Goal: Task Accomplishment & Management: Complete application form

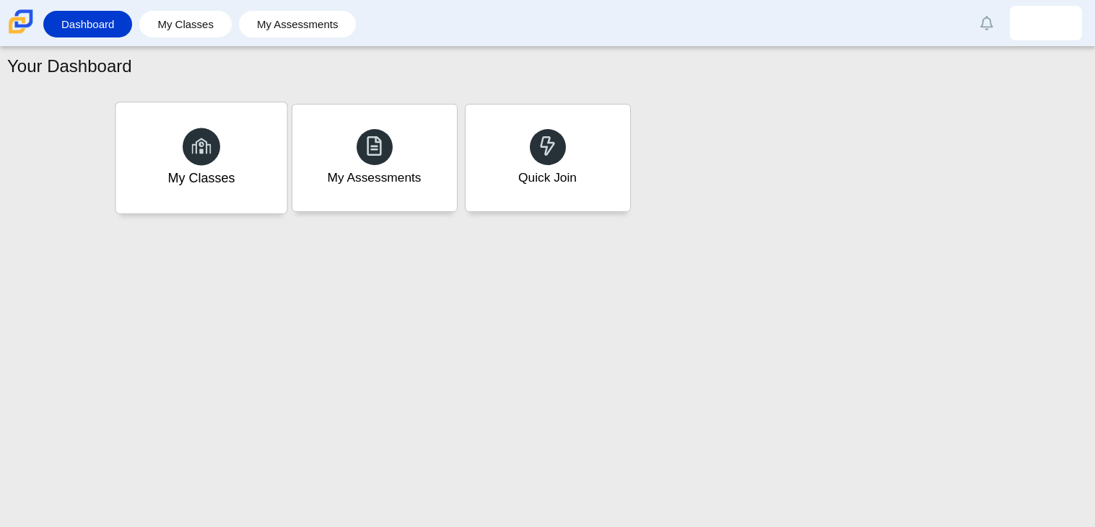
click at [206, 140] on icon at bounding box center [201, 146] width 20 height 20
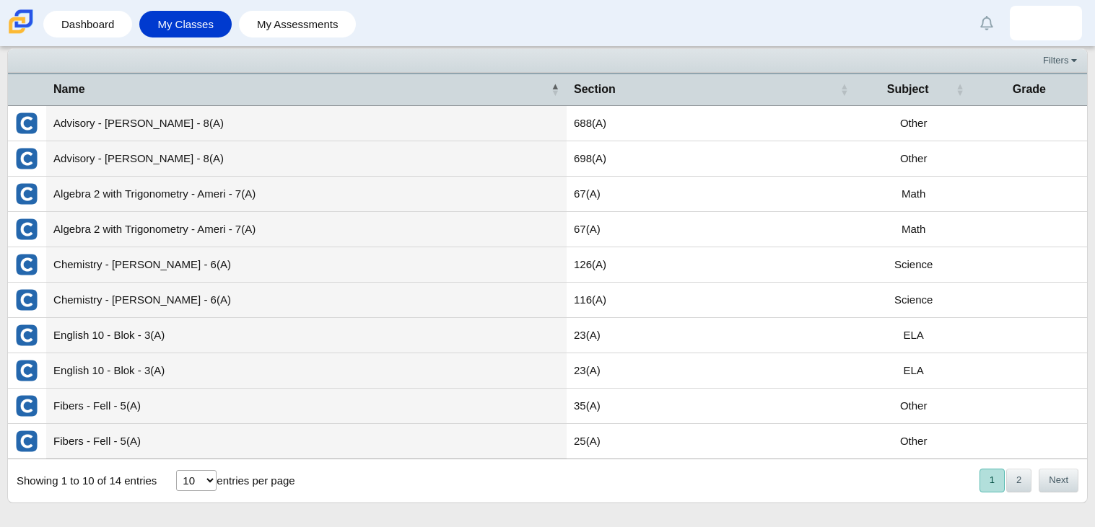
scroll to position [46, 0]
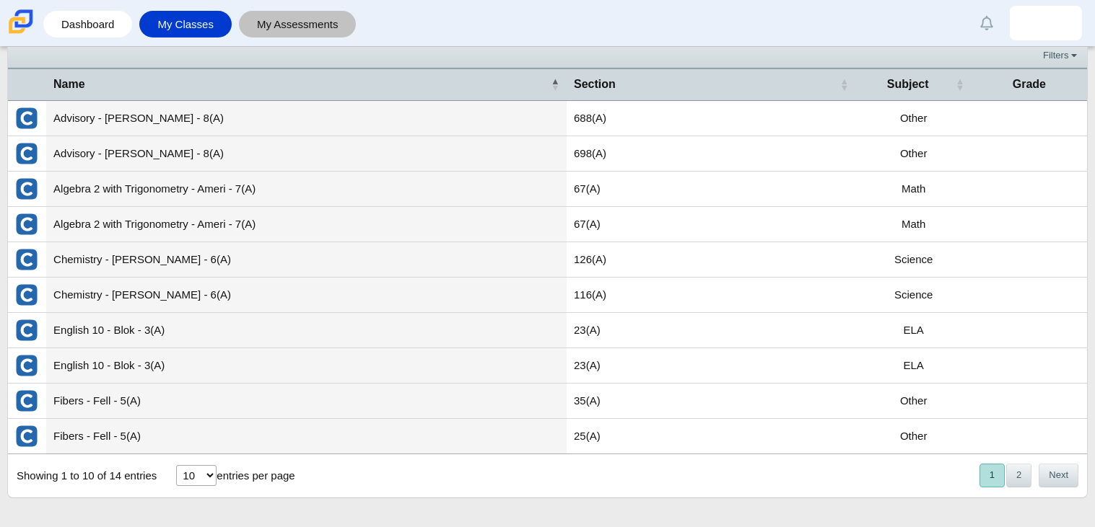
click at [264, 18] on link "My Assessments" at bounding box center [297, 24] width 103 height 27
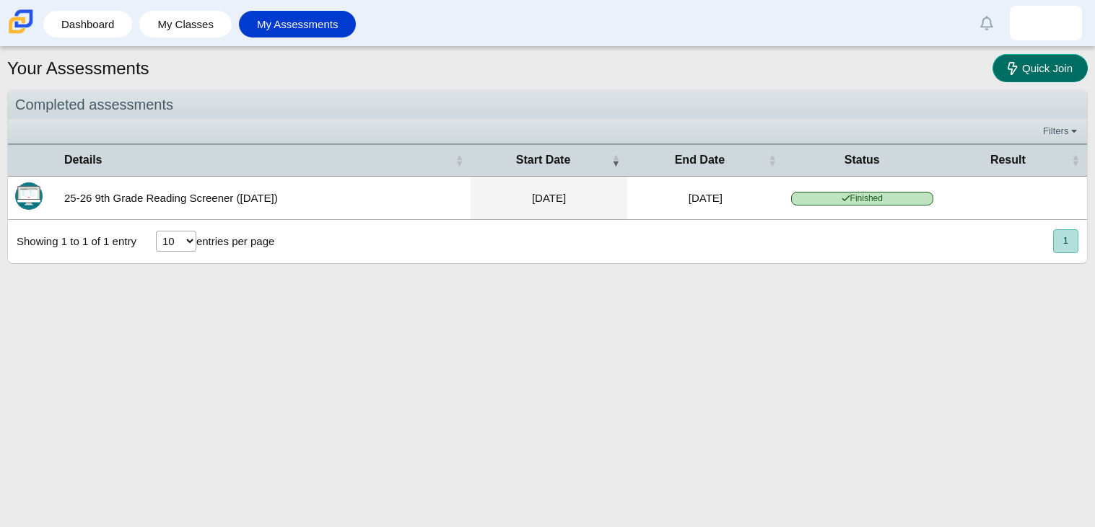
click at [1056, 77] on link "Quick Join" at bounding box center [1039, 68] width 95 height 28
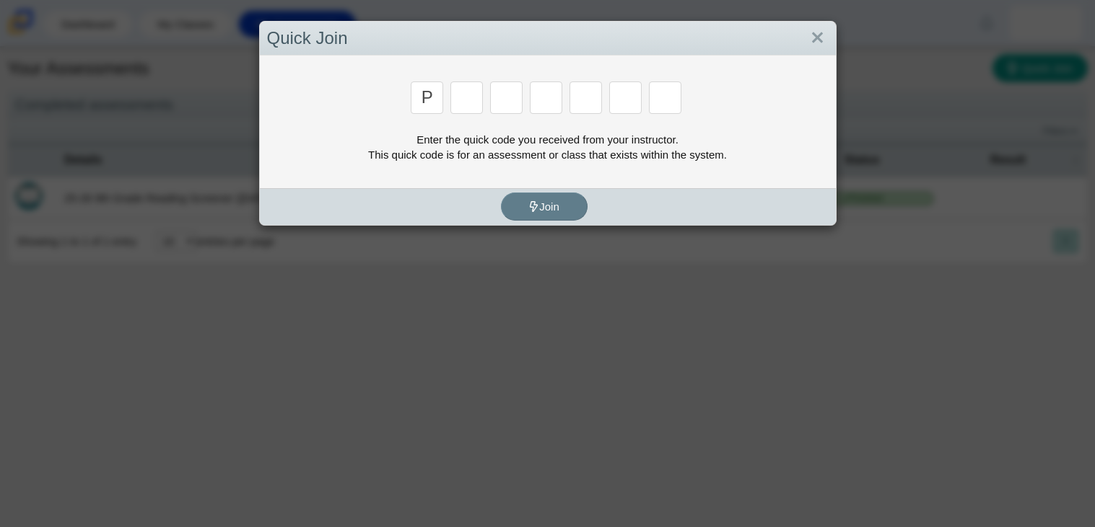
type input "p"
type input "2"
type input "p"
type input "b"
type input "t"
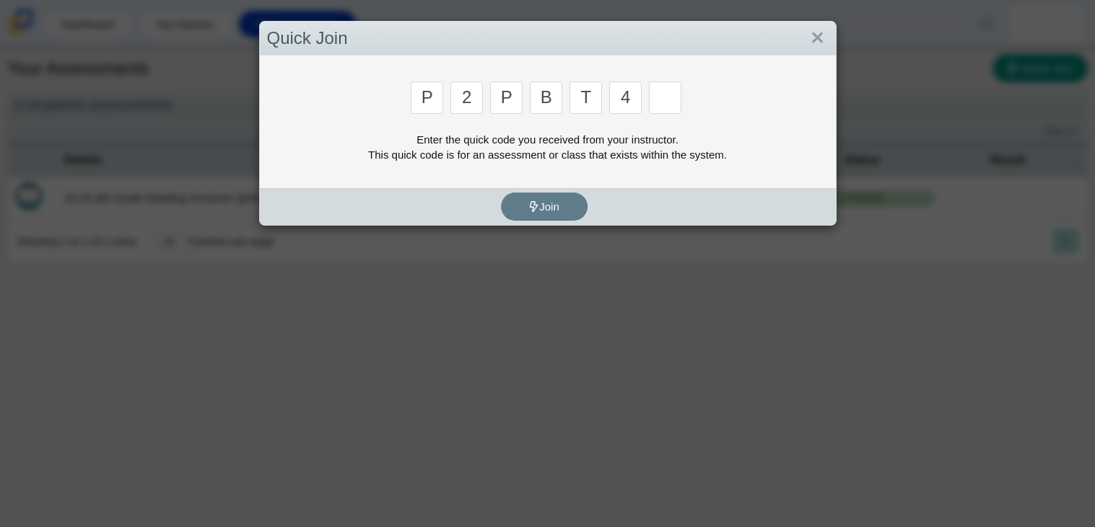
type input "4"
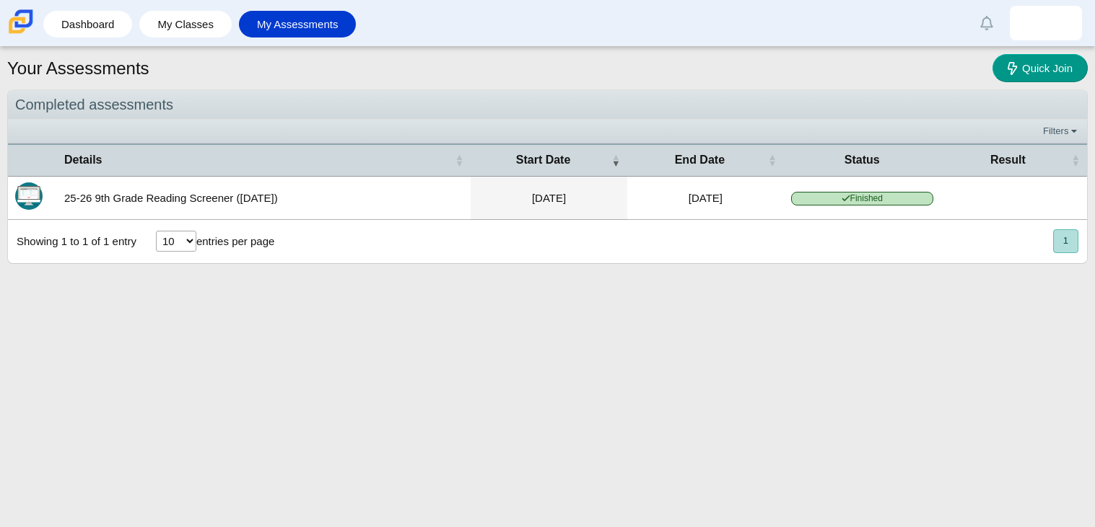
type input "9"
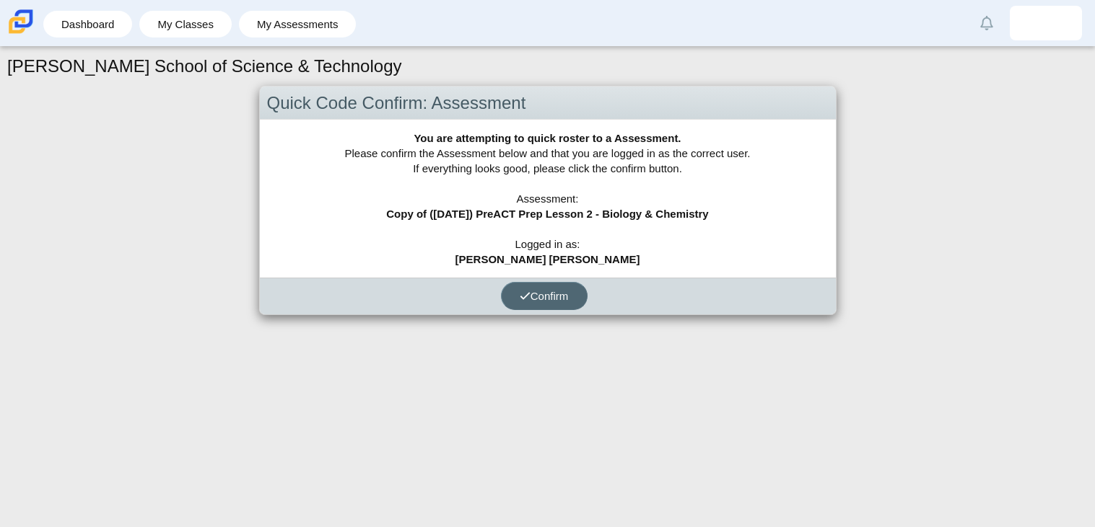
click at [553, 285] on button "Confirm" at bounding box center [544, 296] width 87 height 28
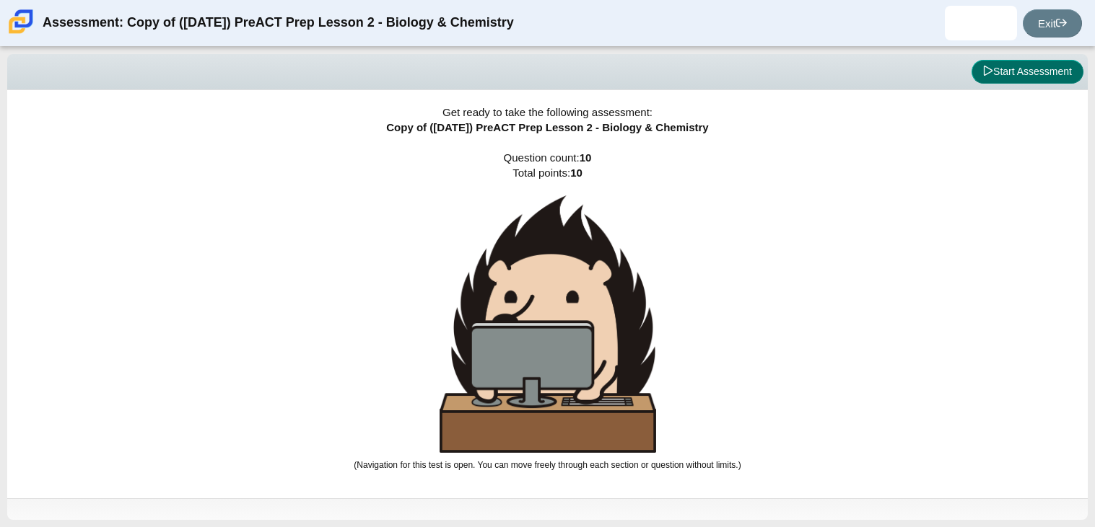
click at [1040, 74] on button "Start Assessment" at bounding box center [1027, 72] width 112 height 25
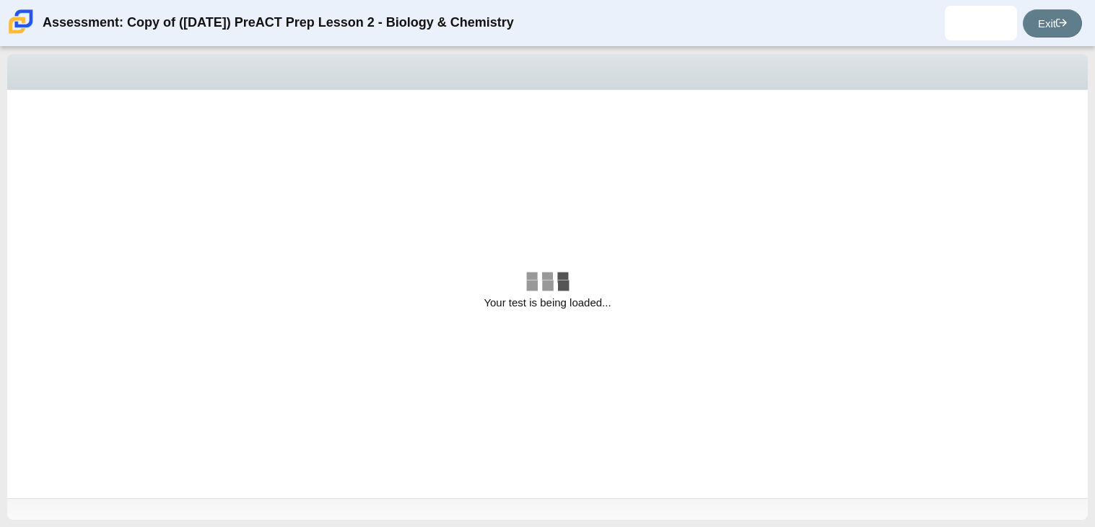
select select "88c27e0d-eae0-4ba9-ac20-9160ce6547ef"
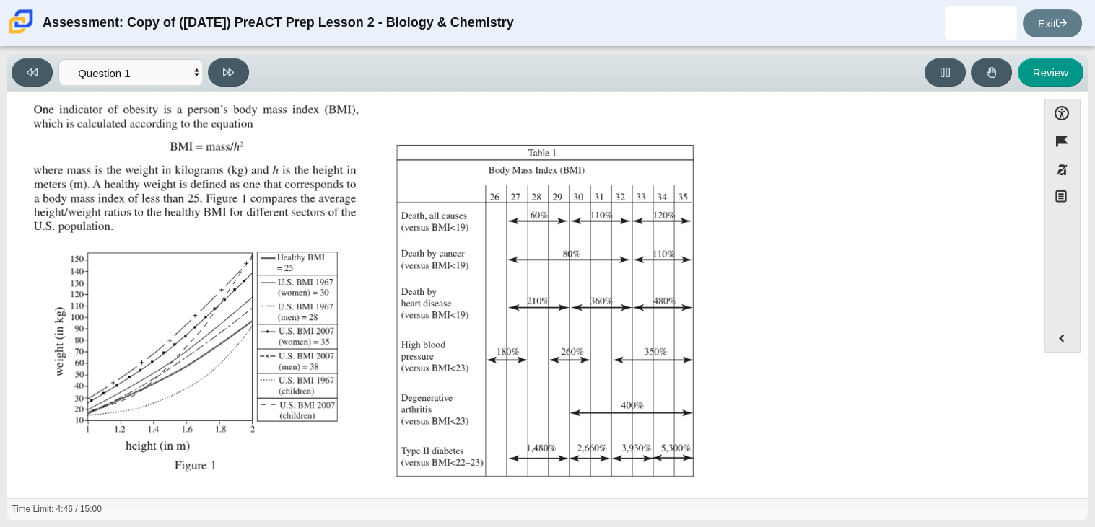
scroll to position [105, 0]
